Goal: Navigation & Orientation: Understand site structure

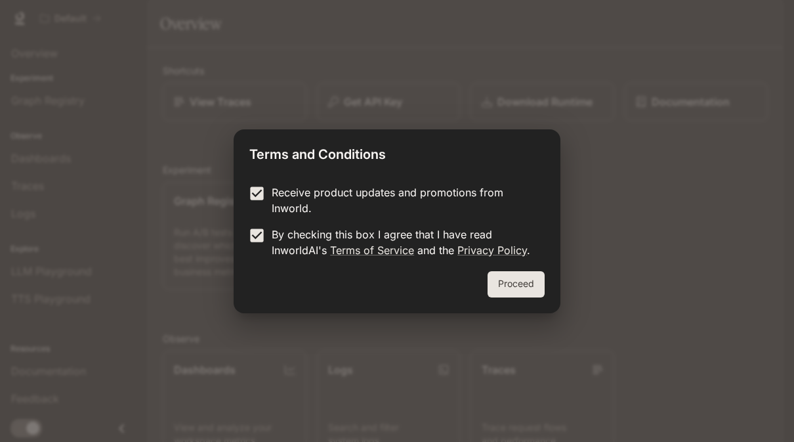
click at [513, 286] on button "Proceed" at bounding box center [516, 284] width 57 height 26
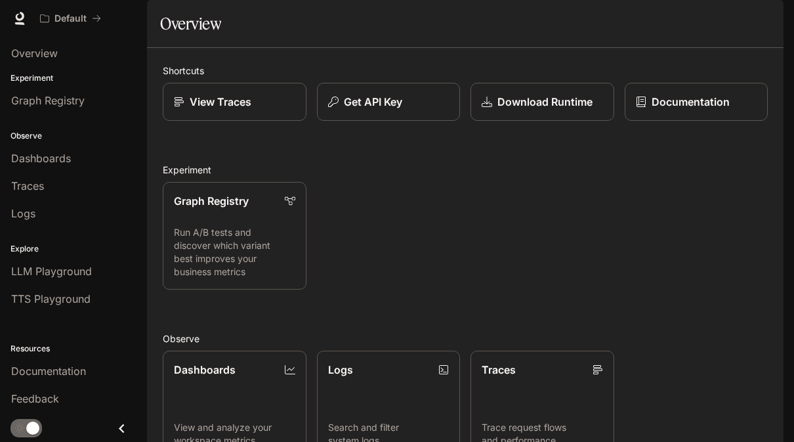
click at [202, 110] on p "View Traces" at bounding box center [221, 102] width 62 height 16
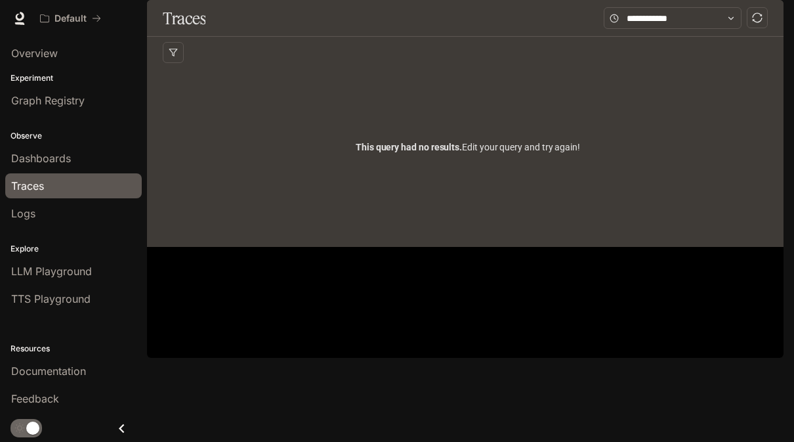
click at [23, 154] on span "Dashboards" at bounding box center [41, 158] width 60 height 16
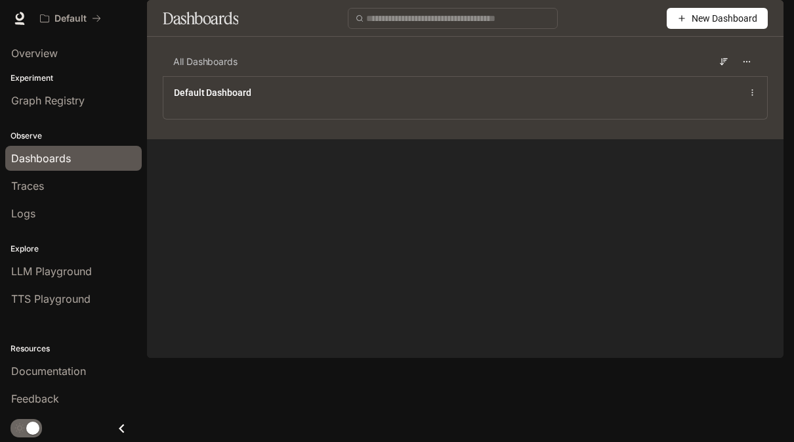
click at [21, 104] on span "Graph Registry" at bounding box center [48, 101] width 74 height 16
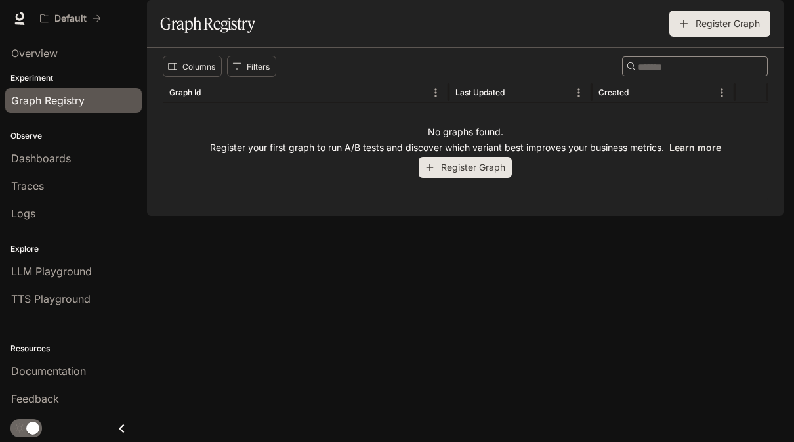
click at [21, 81] on p "Experiment" at bounding box center [73, 78] width 147 height 12
click at [18, 64] on link "Overview" at bounding box center [73, 53] width 137 height 25
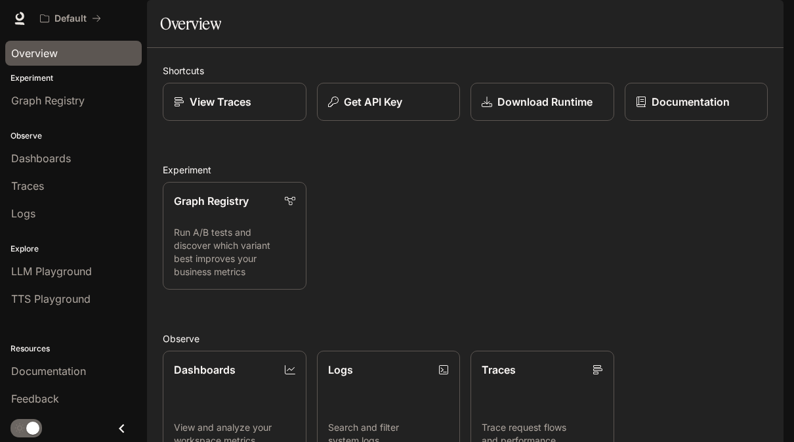
click at [28, 83] on p "Experiment" at bounding box center [73, 78] width 147 height 12
click at [196, 226] on p "Run A/B tests and discover which variant best improves your business metrics" at bounding box center [234, 252] width 121 height 53
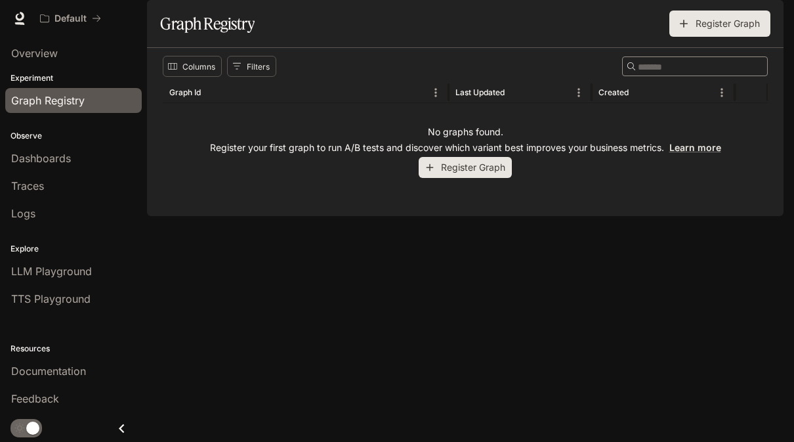
click at [27, 64] on link "Overview" at bounding box center [73, 53] width 137 height 25
